Goal: Task Accomplishment & Management: Manage account settings

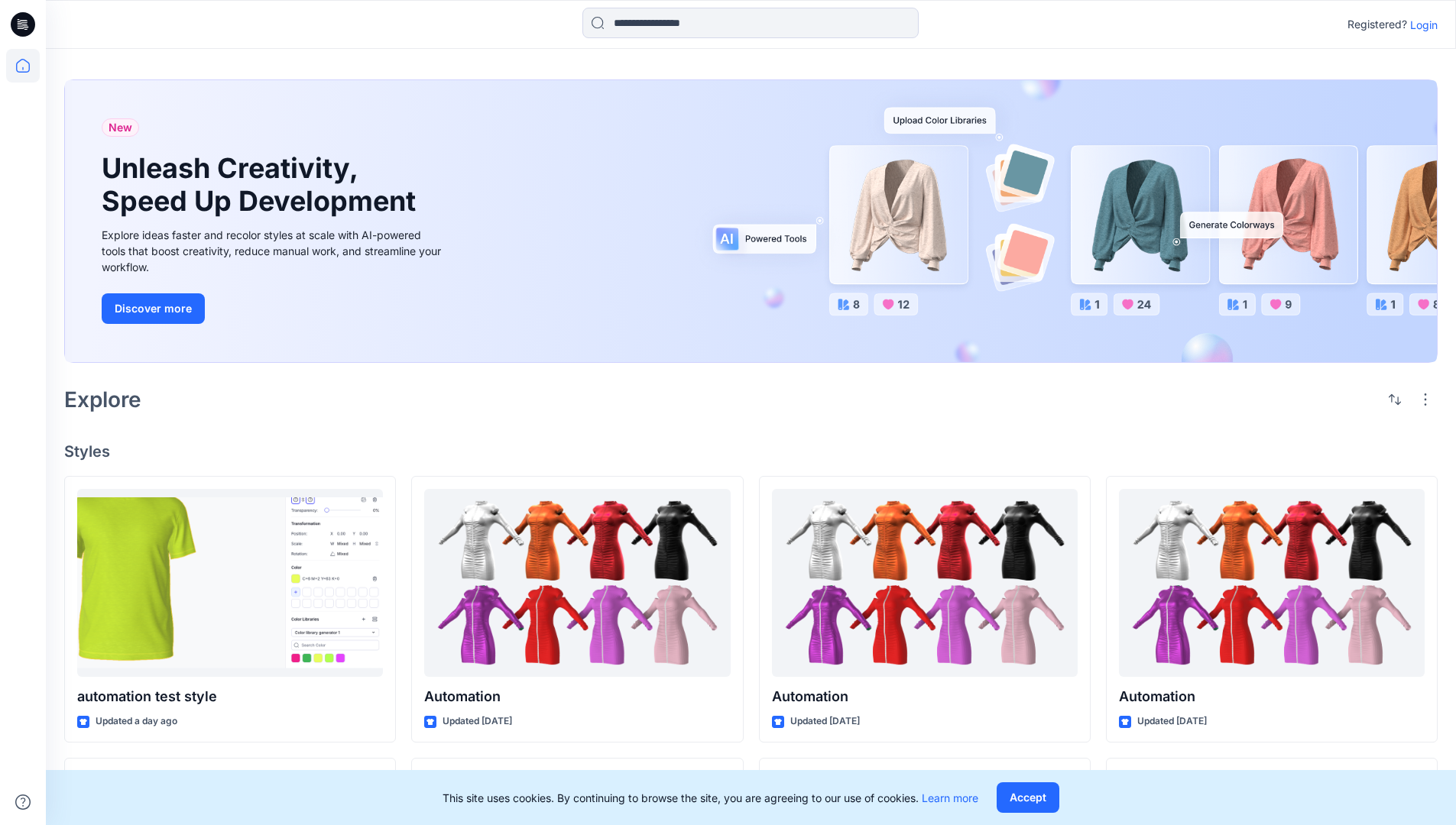
click at [1420, 25] on p "Login" at bounding box center [1423, 25] width 27 height 16
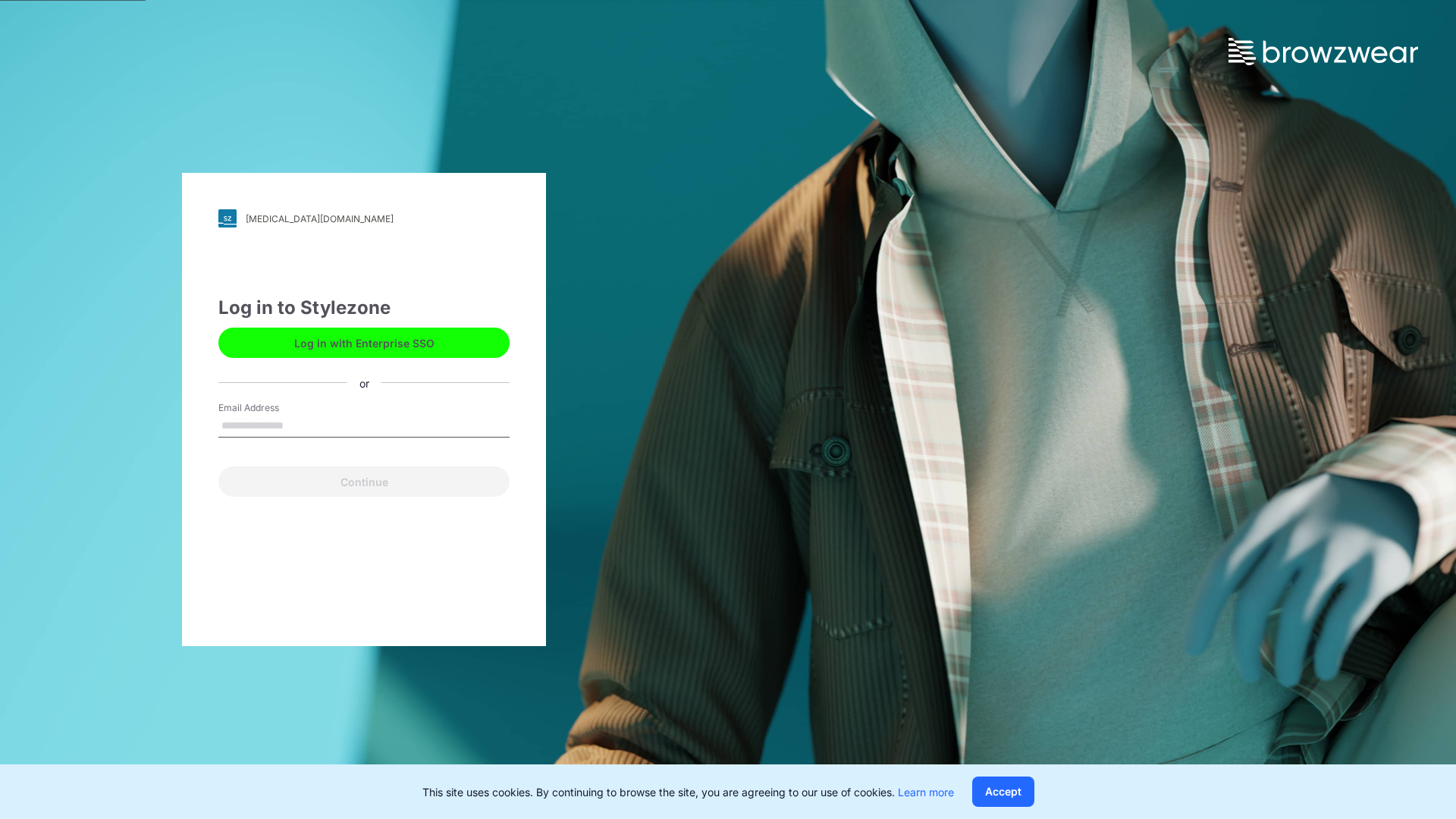
click at [299, 425] on input "Email Address" at bounding box center [364, 427] width 291 height 23
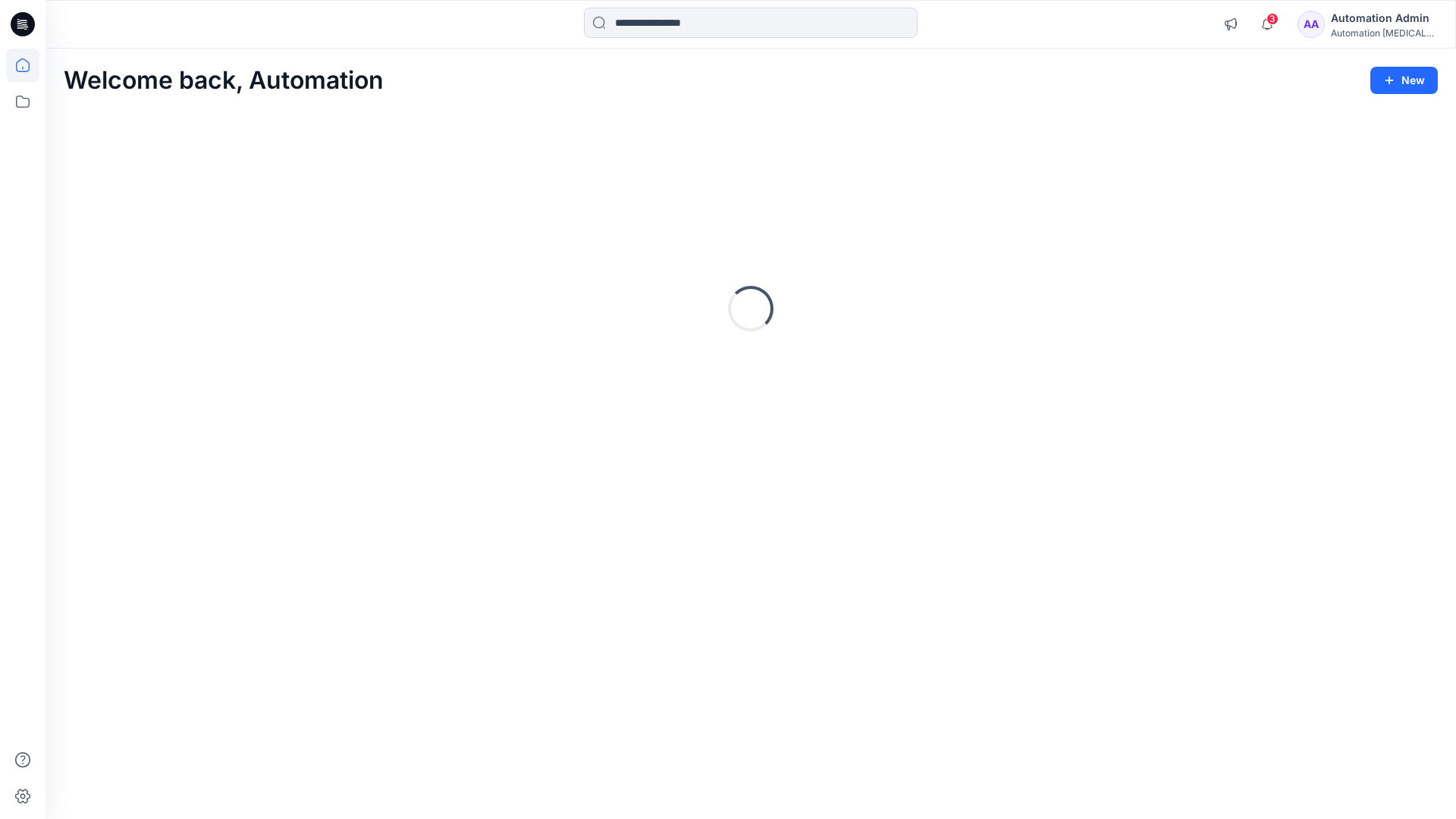
click at [29, 65] on icon at bounding box center [23, 66] width 14 height 14
click at [1377, 22] on div "Automation Admin" at bounding box center [1383, 18] width 106 height 18
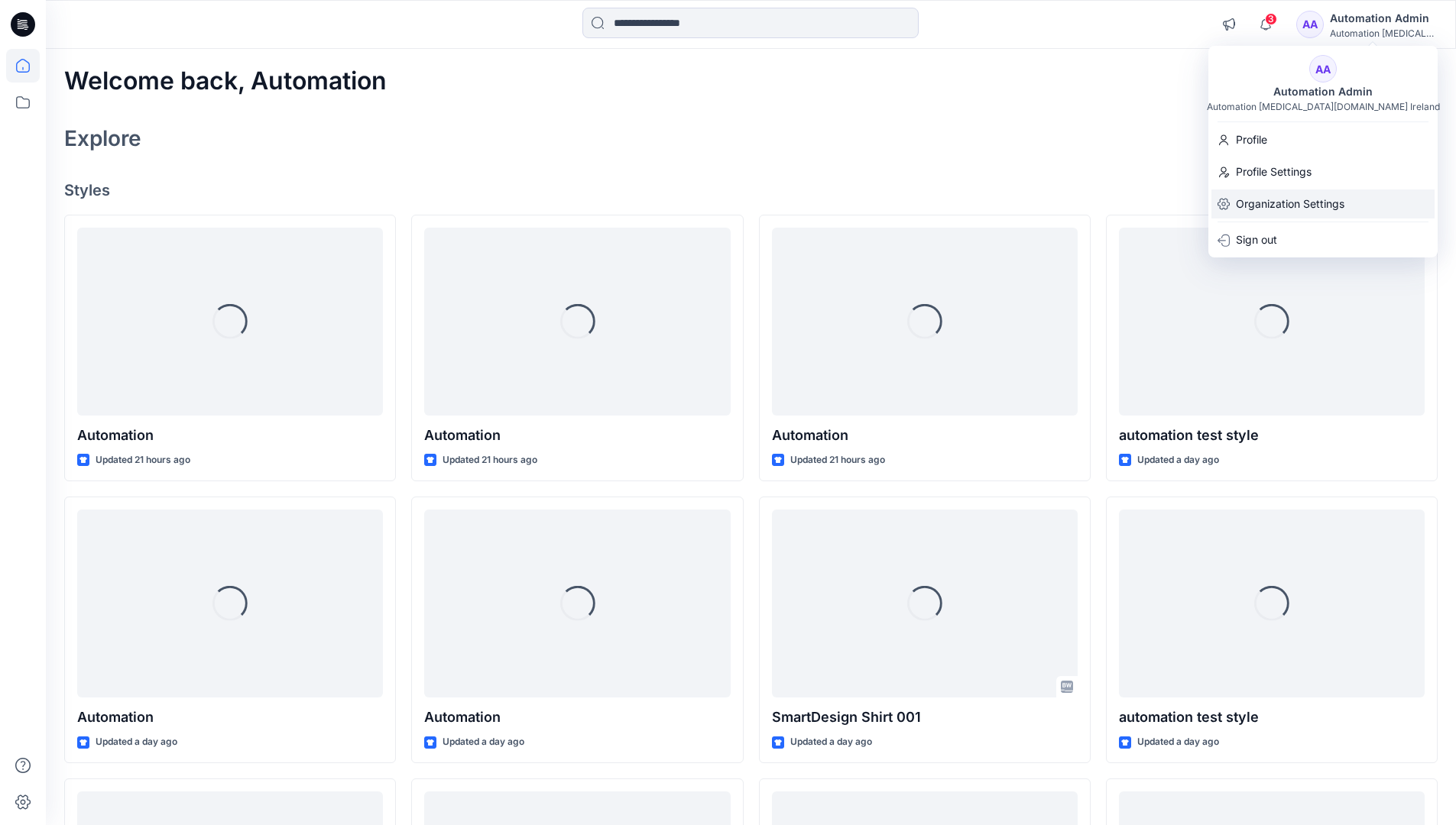
click at [1299, 196] on p "Organization Settings" at bounding box center [1290, 203] width 109 height 29
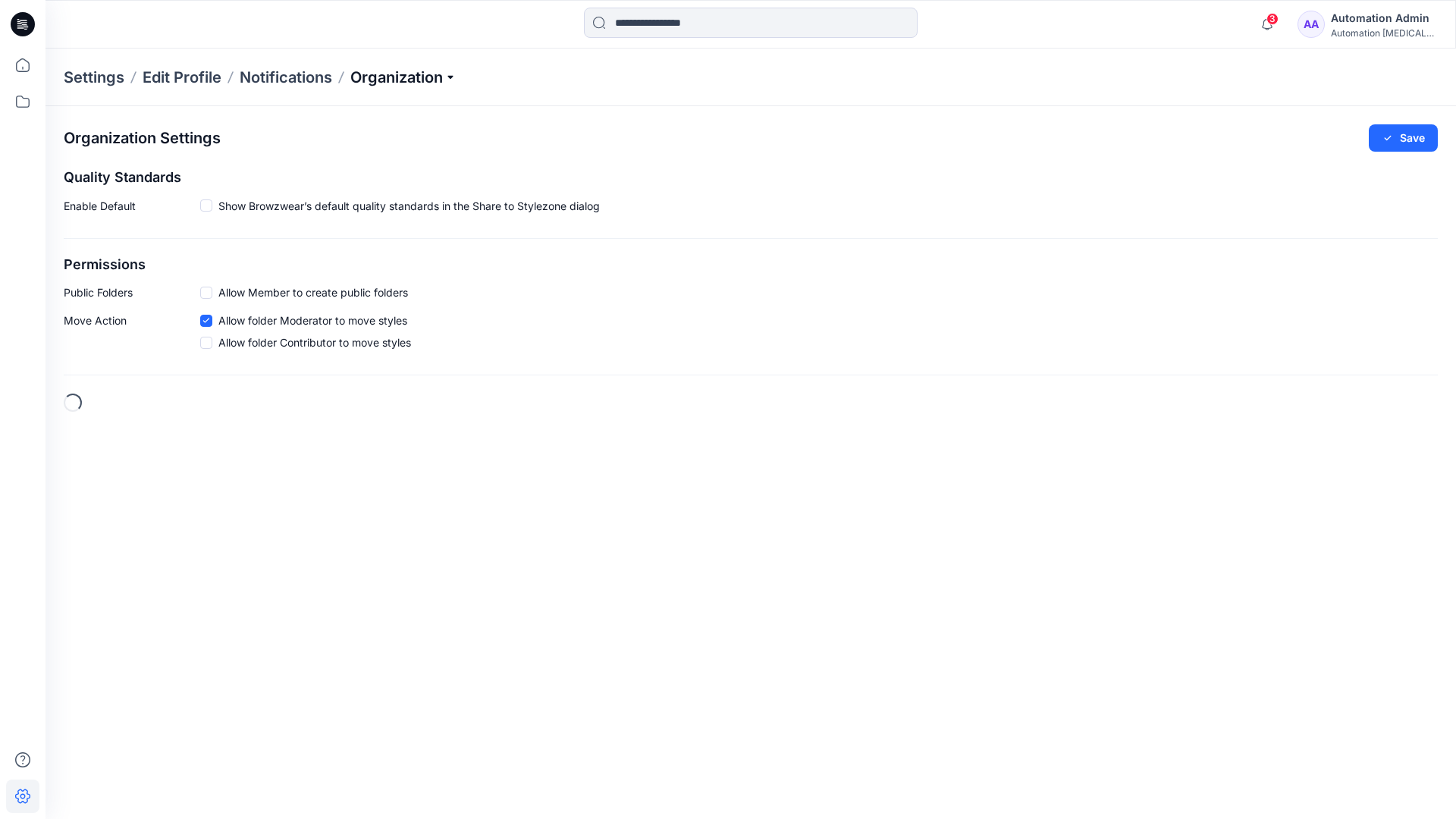
click at [455, 75] on p "Organization" at bounding box center [403, 77] width 106 height 21
click at [398, 170] on link "Edit Style Information Fields" at bounding box center [405, 173] width 221 height 31
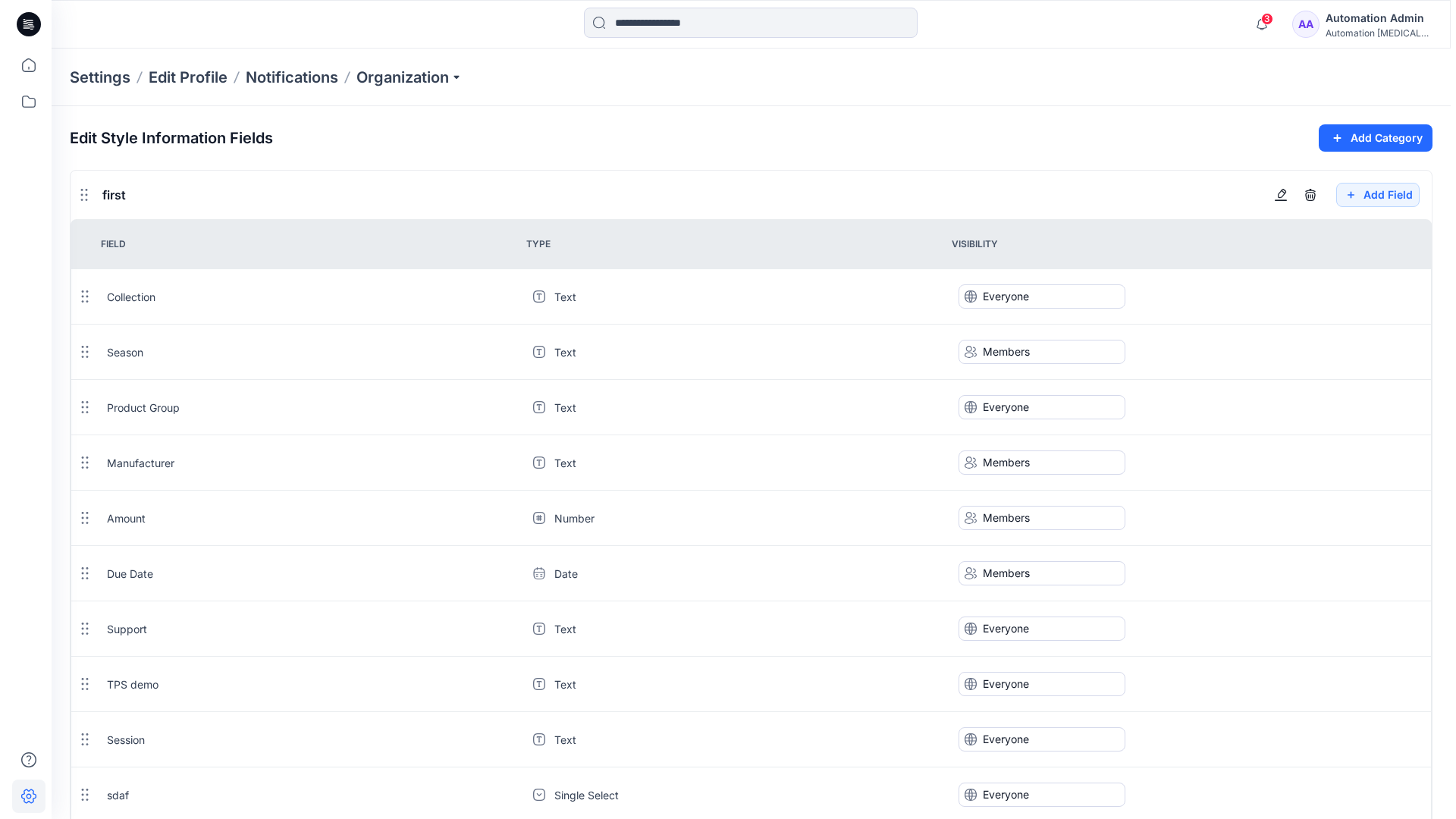
scroll to position [1366, 0]
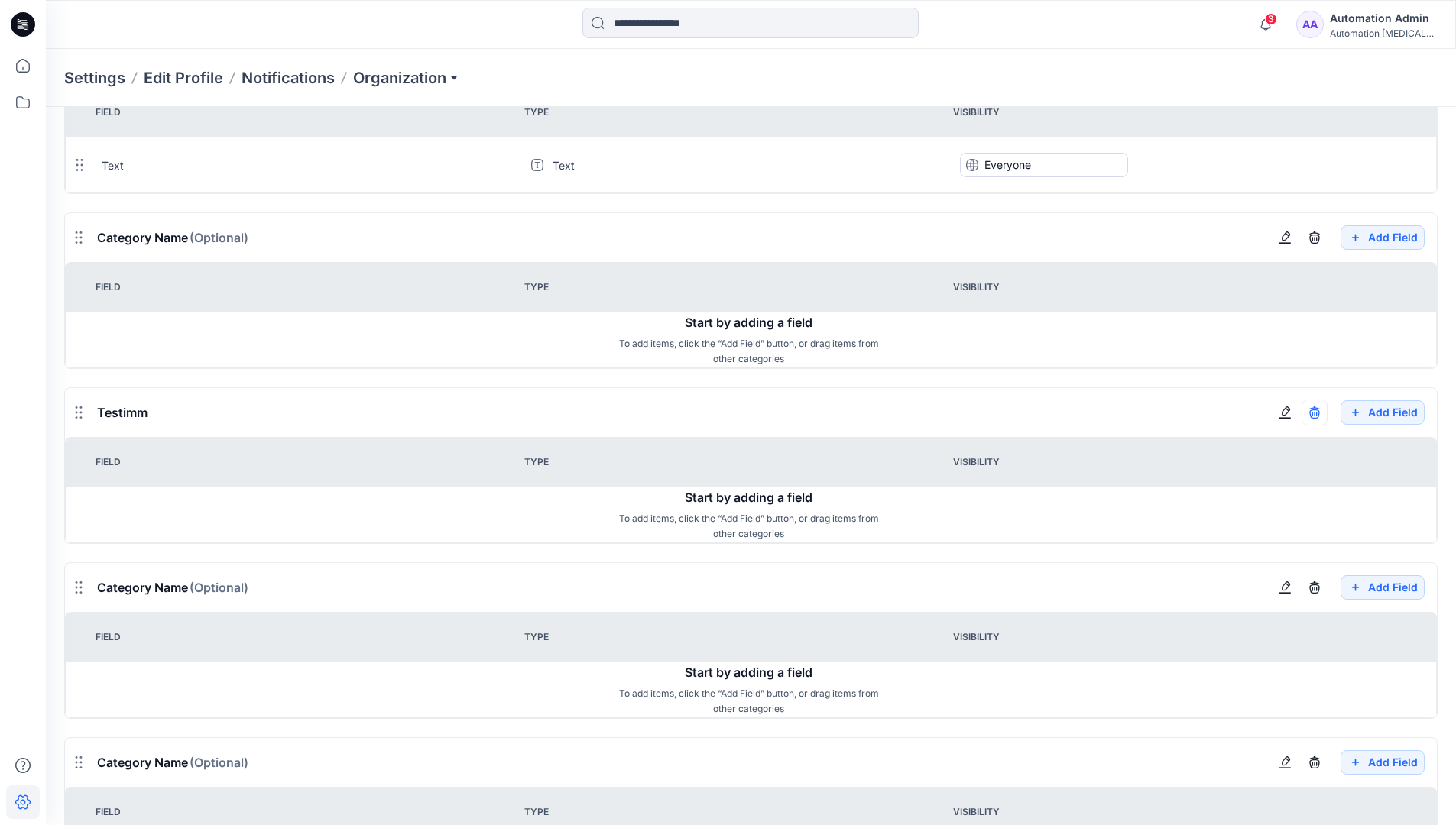
click at [1314, 412] on icon "button" at bounding box center [1314, 413] width 12 height 12
click at [1374, 14] on div "Automation Admin" at bounding box center [1383, 18] width 107 height 19
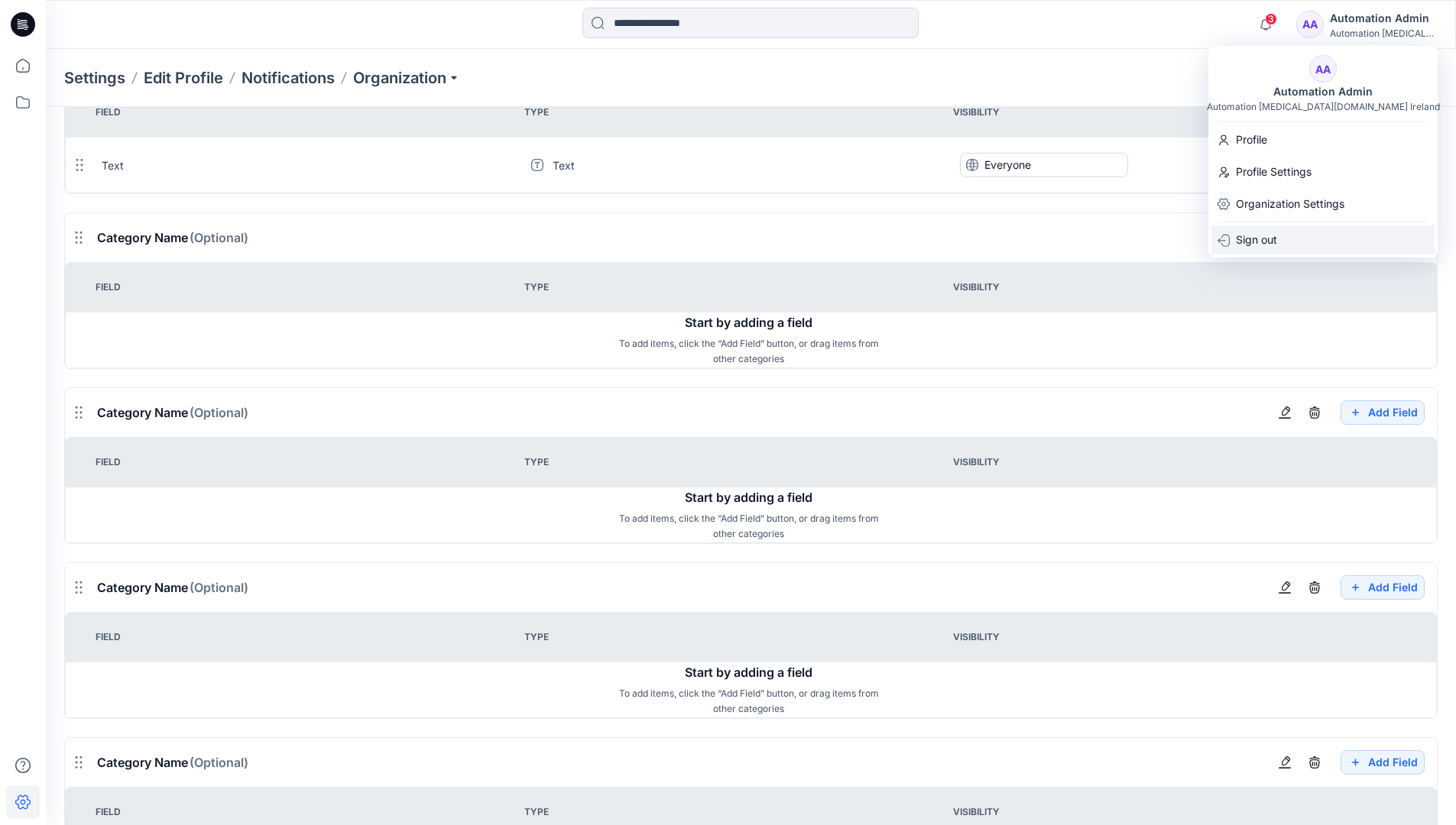
click at [1261, 239] on p "Sign out" at bounding box center [1256, 240] width 42 height 29
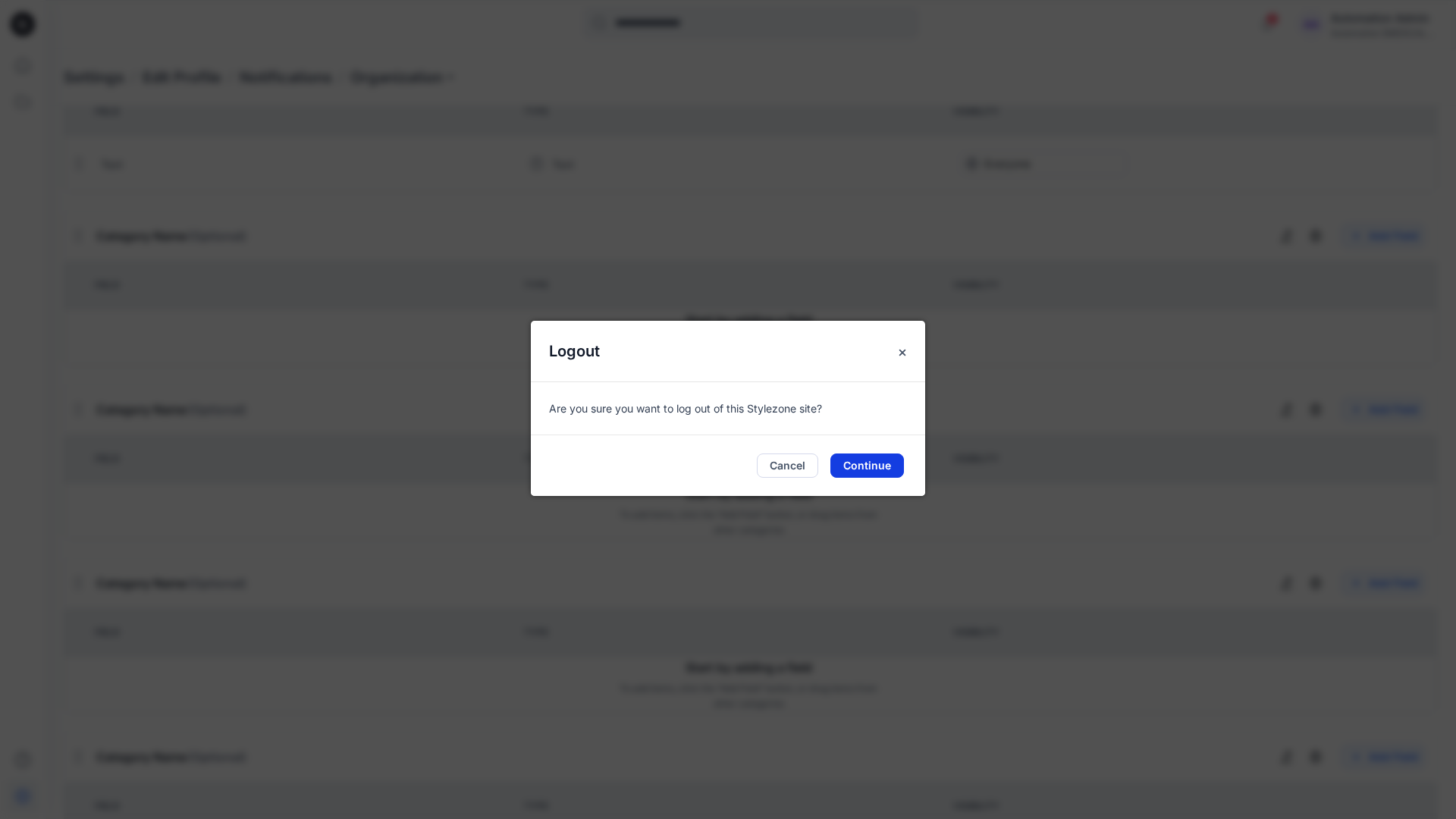
click at [884, 465] on button "Continue" at bounding box center [867, 466] width 74 height 25
